Goal: Find specific page/section: Find specific page/section

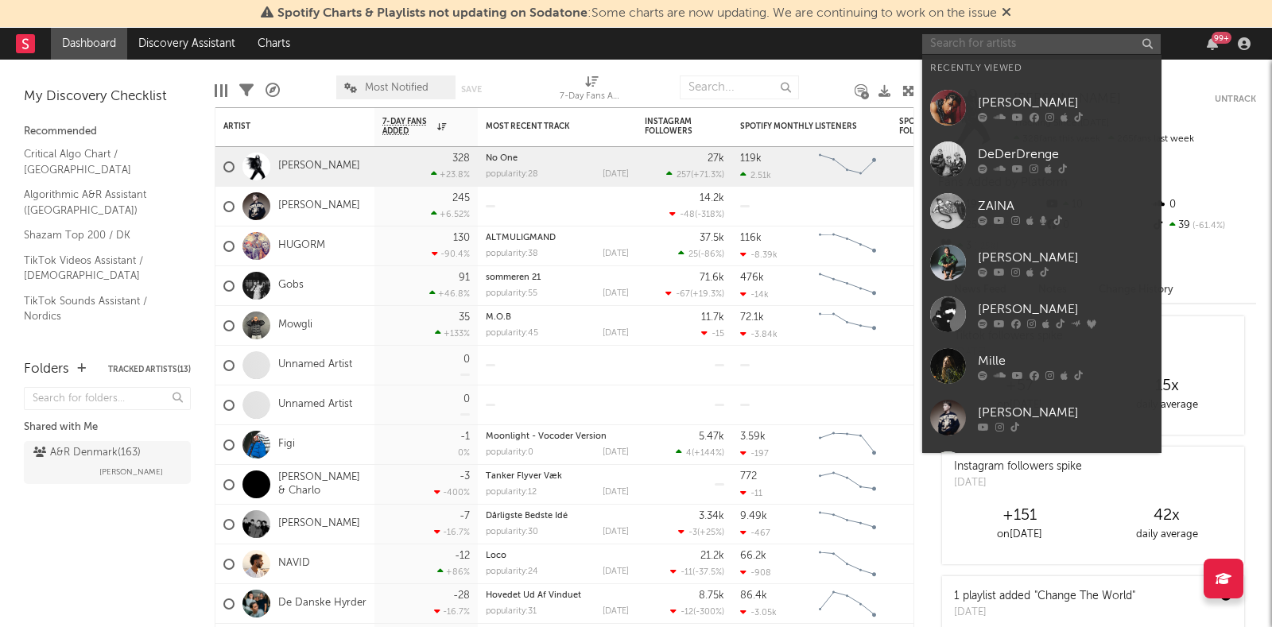
click at [1014, 37] on input "text" at bounding box center [1041, 44] width 239 height 20
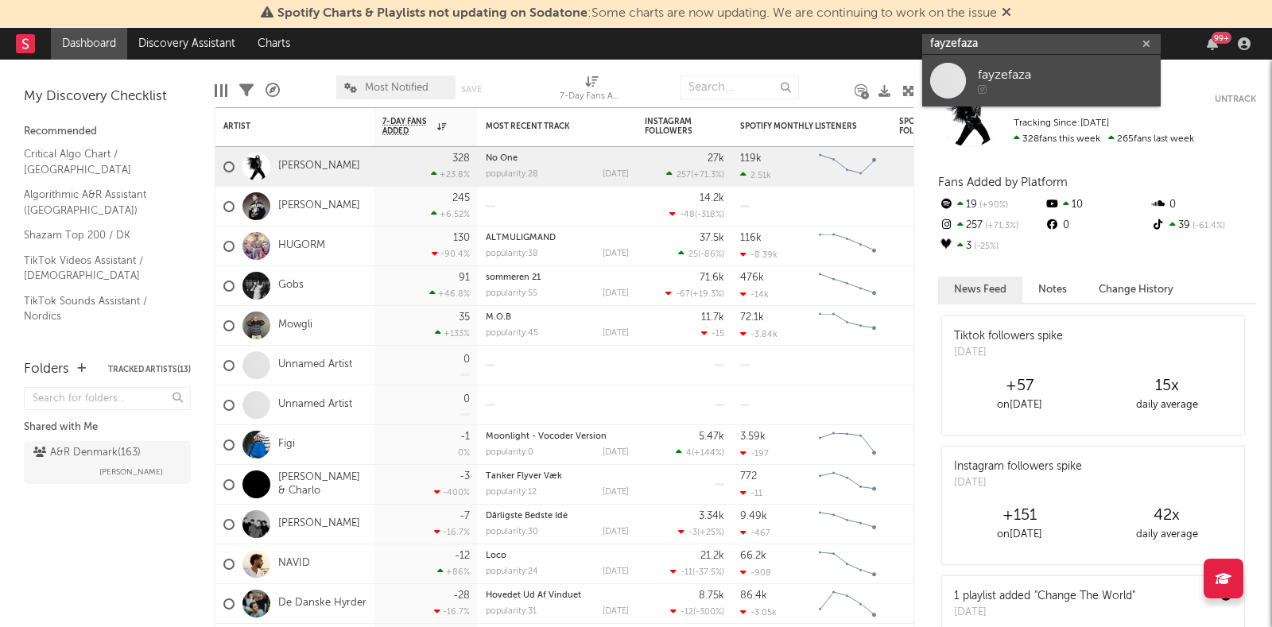
type input "fayzefaza"
click at [1049, 69] on div "fayzefaza" at bounding box center [1065, 75] width 175 height 19
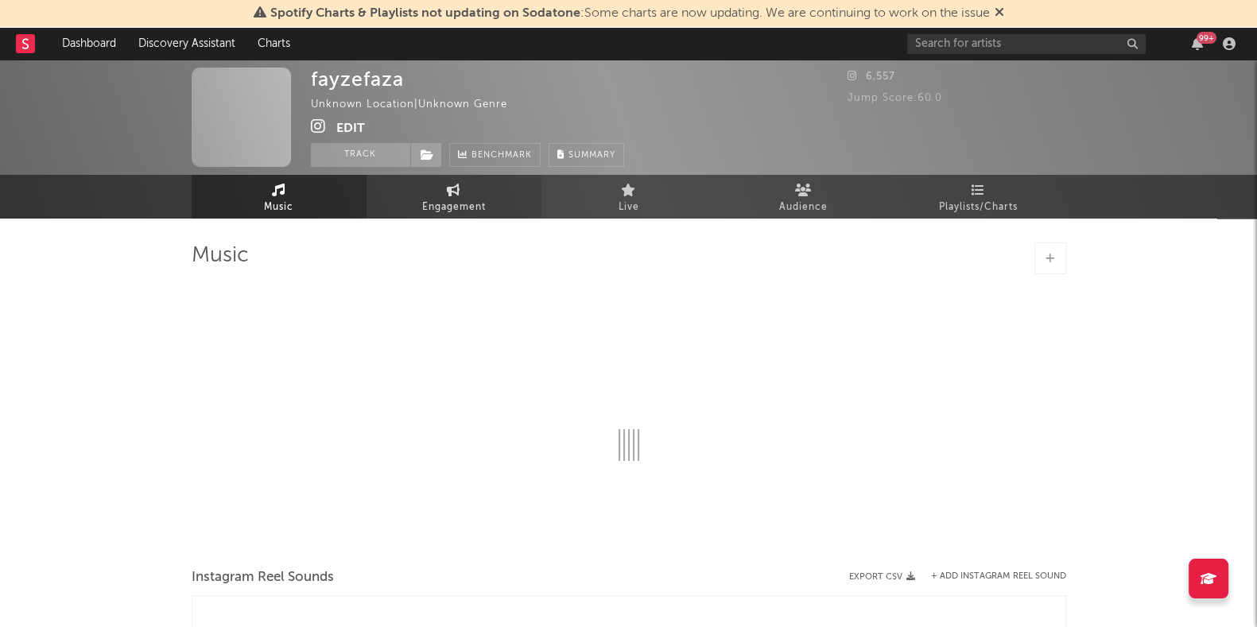
select select "1w"
